Goal: Information Seeking & Learning: Learn about a topic

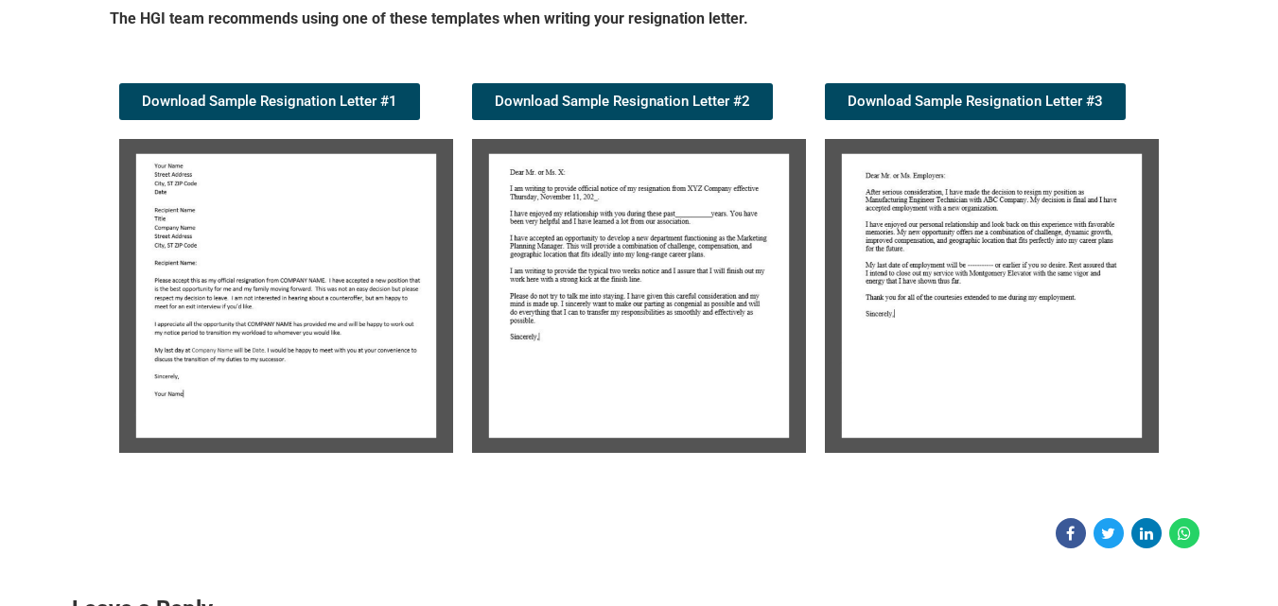
scroll to position [341, 0]
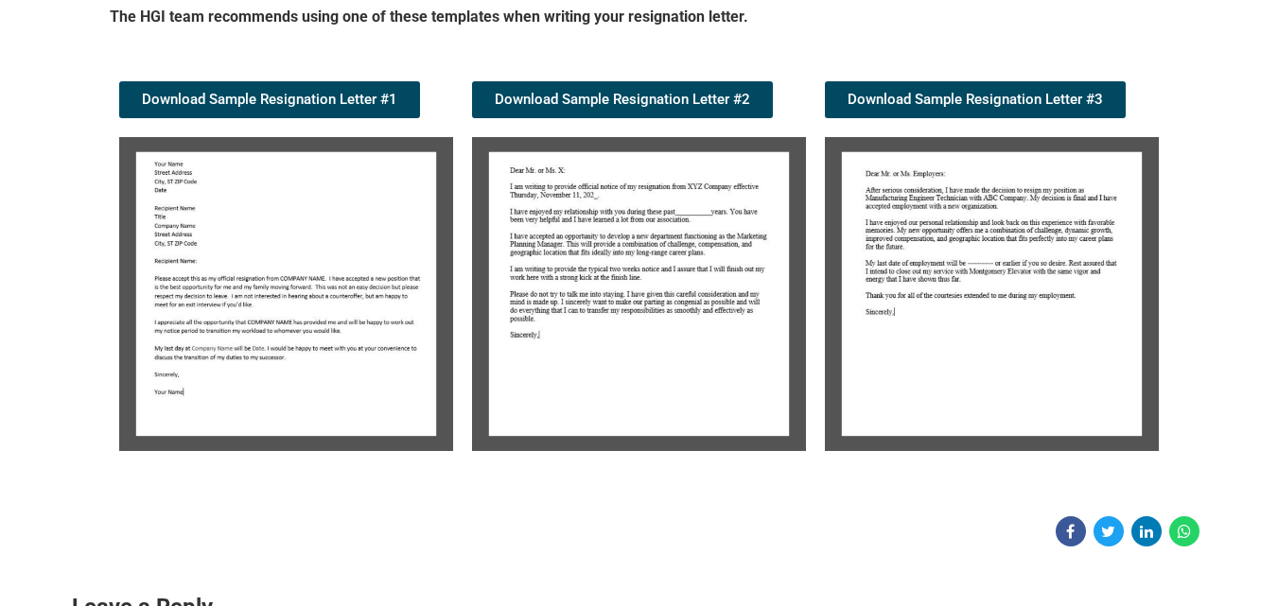
click at [342, 253] on img at bounding box center [286, 294] width 334 height 314
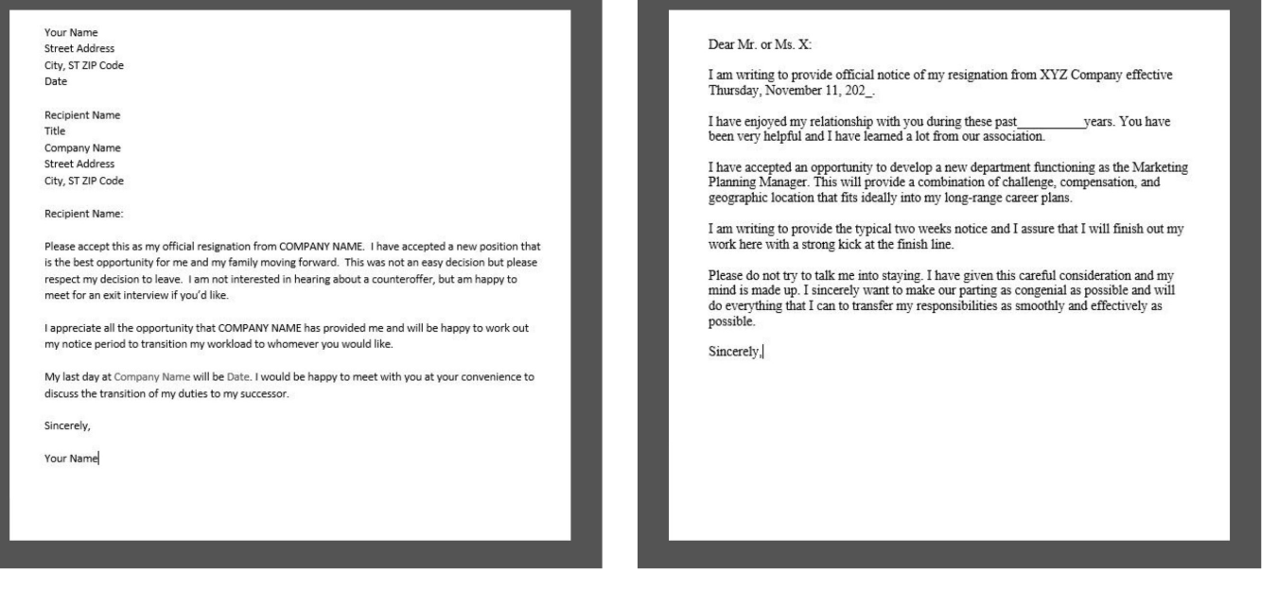
scroll to position [449, 0]
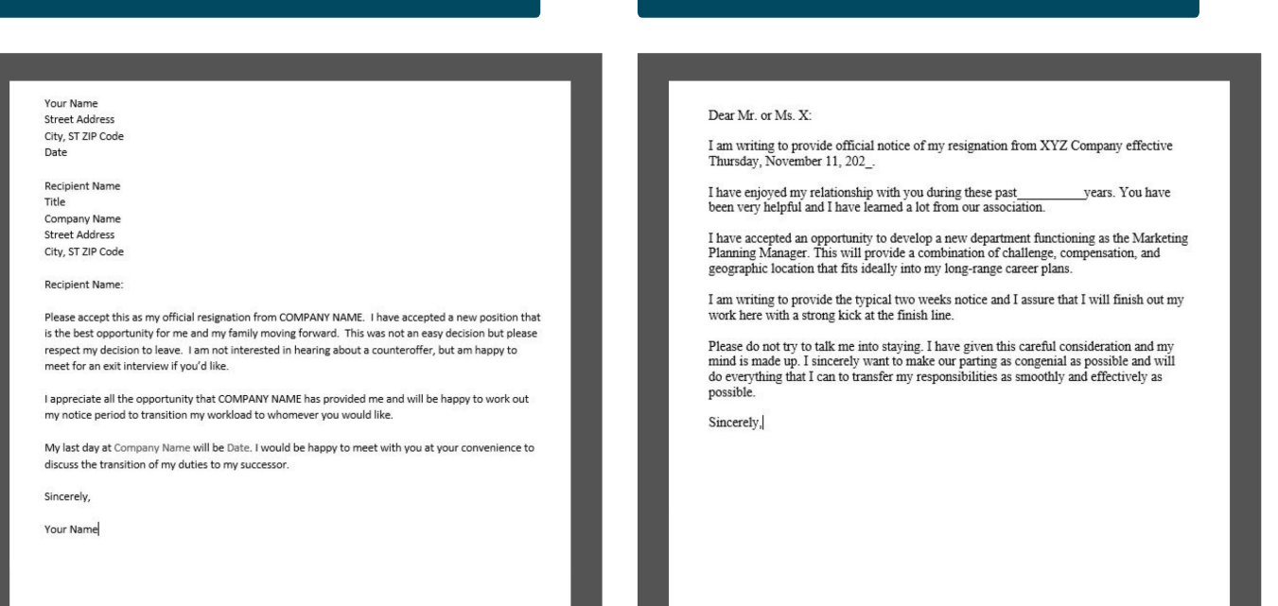
click at [777, 144] on img at bounding box center [639, 185] width 334 height 314
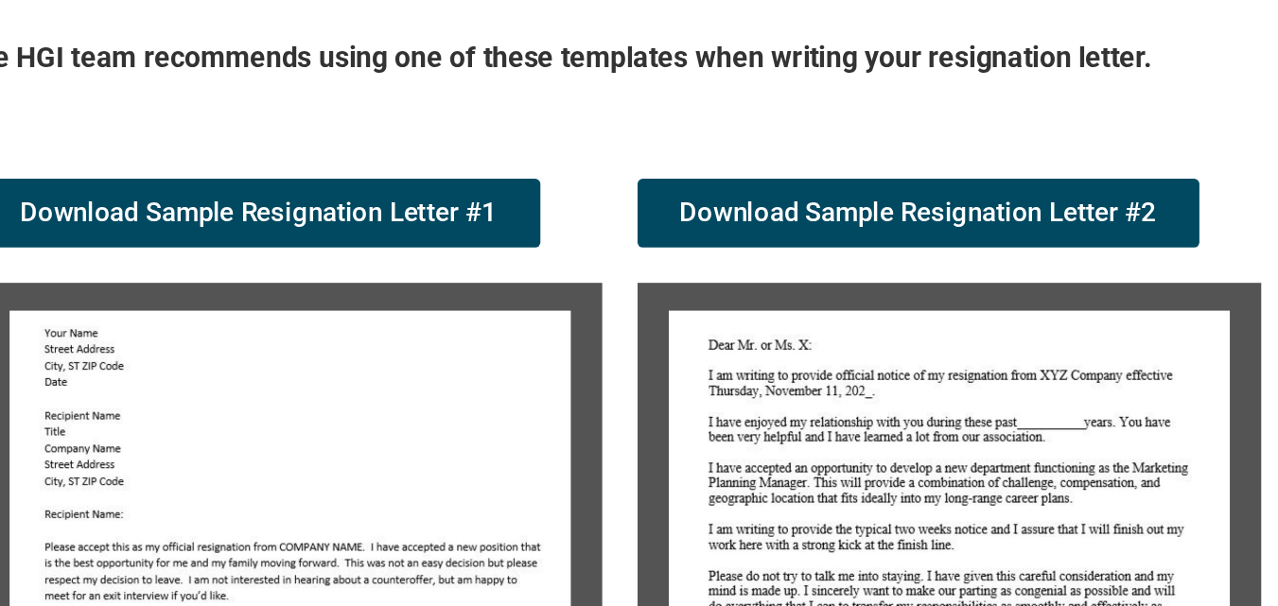
scroll to position [305, 0]
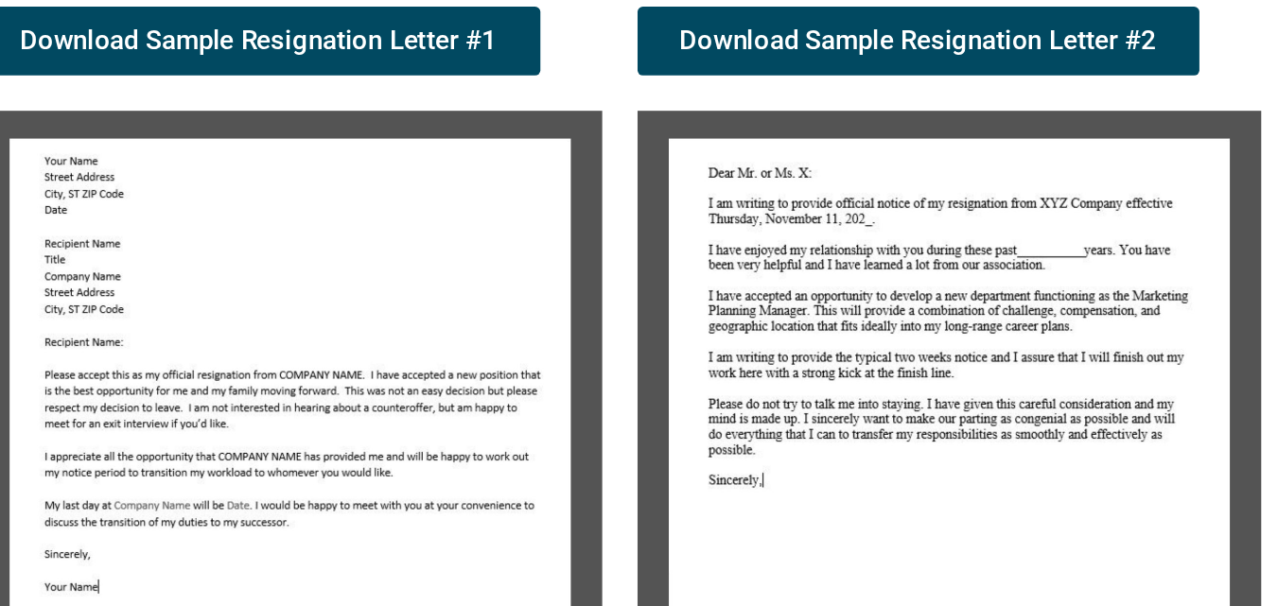
click at [777, 264] on img at bounding box center [639, 330] width 334 height 314
